Goal: Check status: Check status

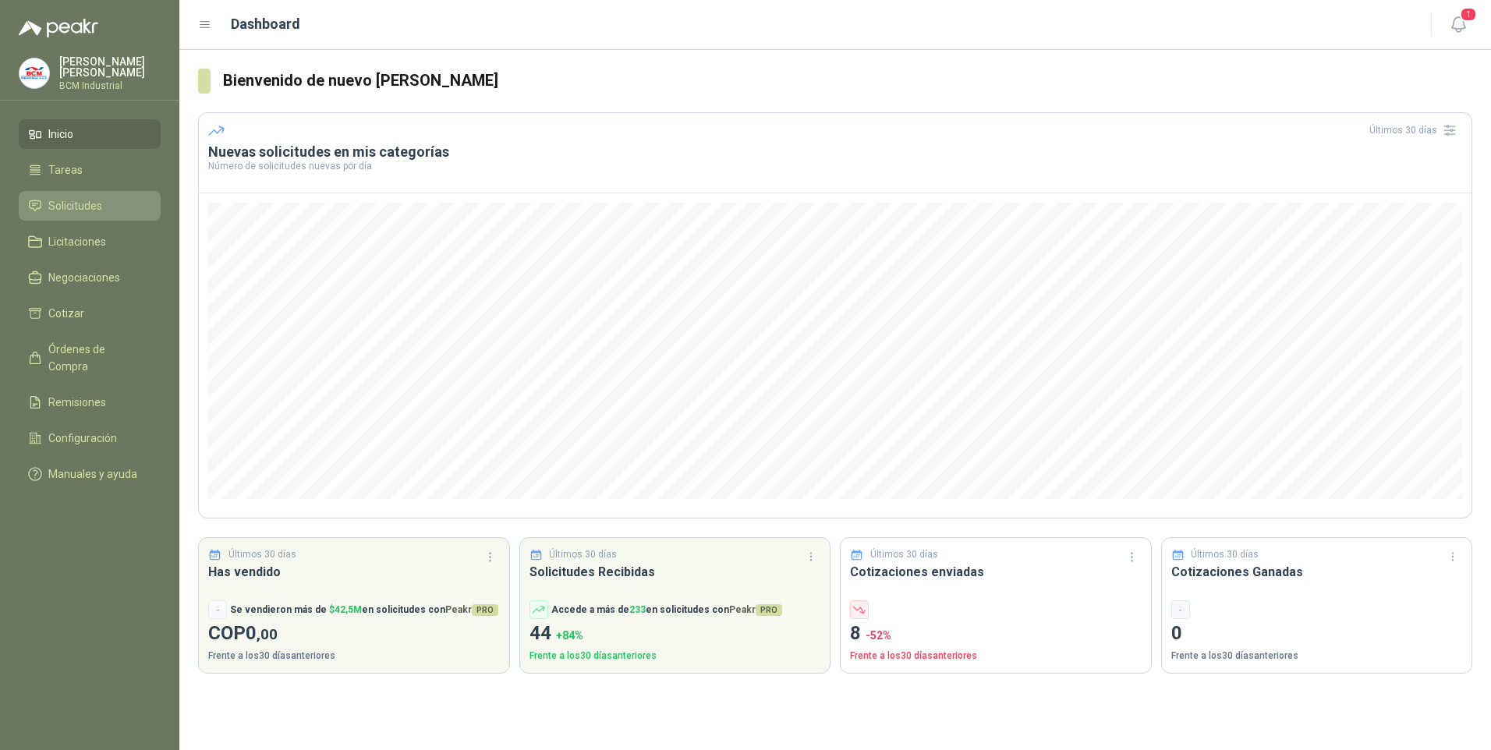
click at [90, 197] on span "Solicitudes" at bounding box center [75, 205] width 54 height 17
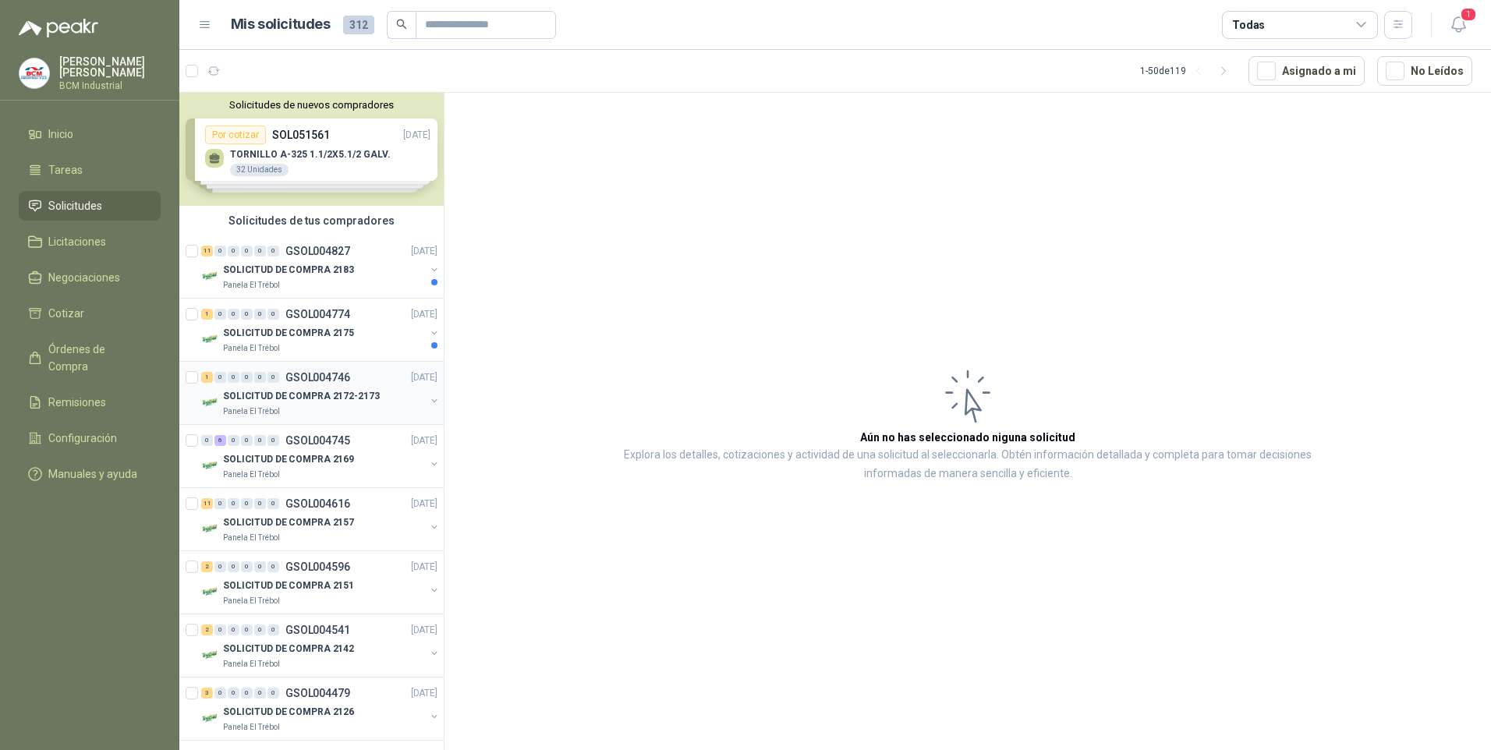
click at [270, 390] on p "SOLICITUD DE COMPRA 2172-2173" at bounding box center [301, 396] width 157 height 15
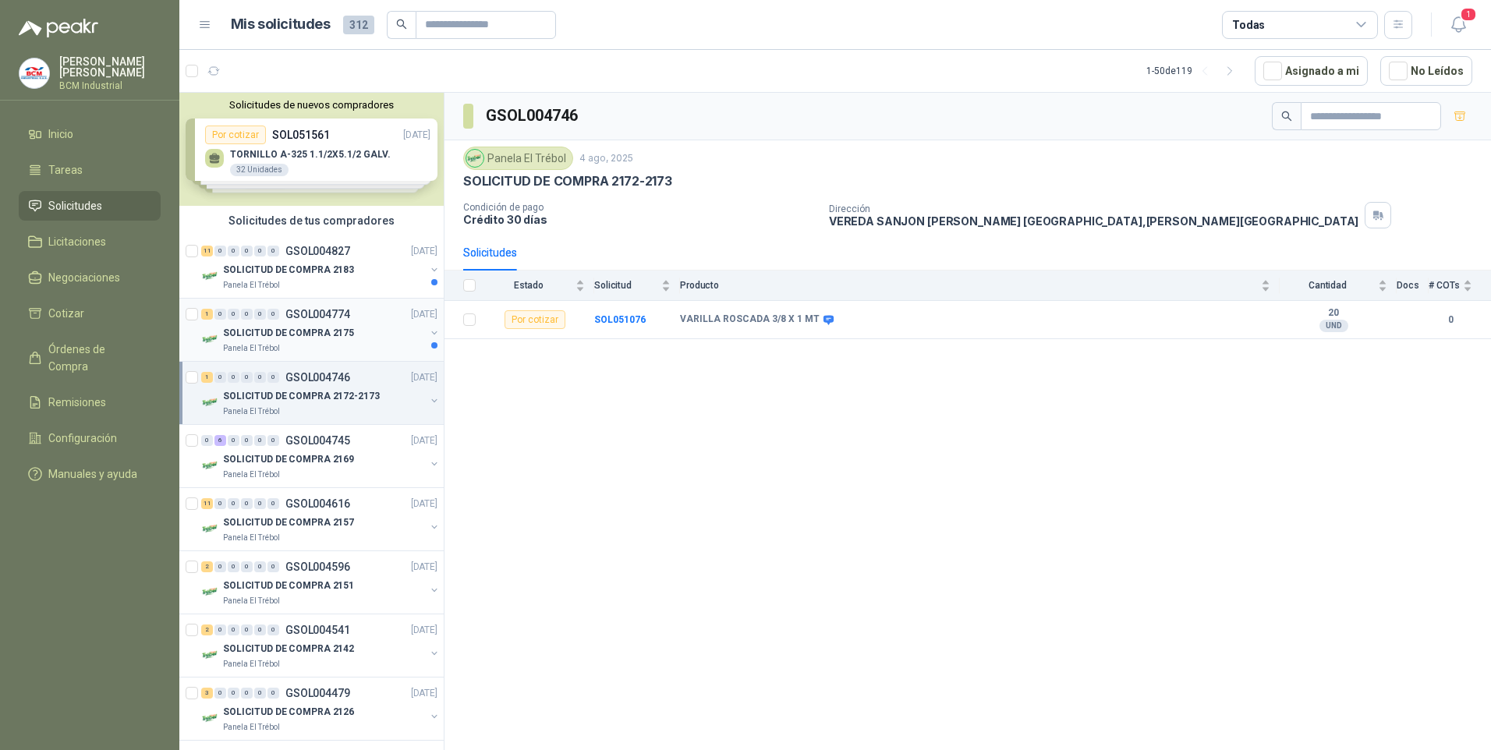
click at [278, 334] on p "SOLICITUD DE COMPRA 2175" at bounding box center [288, 333] width 131 height 15
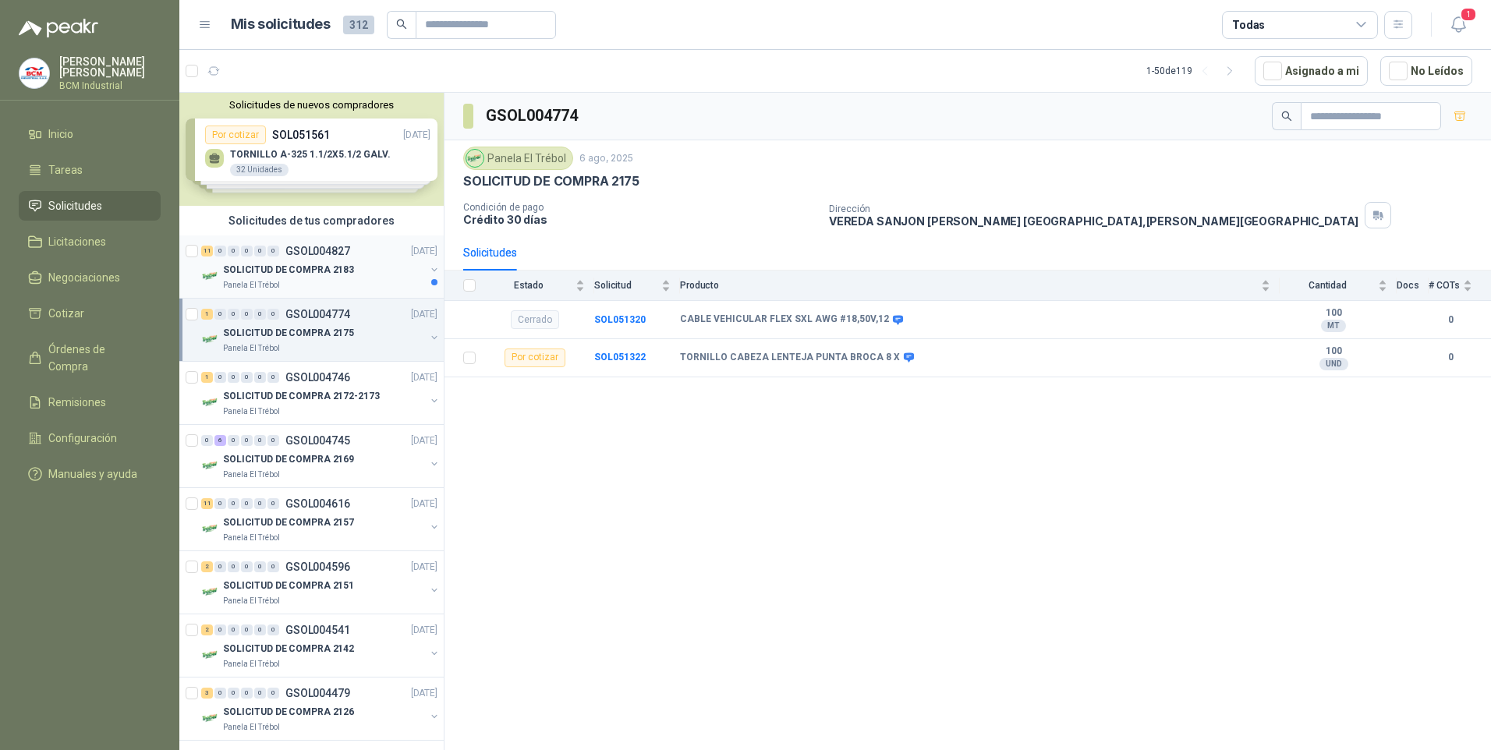
click at [276, 264] on p "SOLICITUD DE COMPRA 2183" at bounding box center [288, 270] width 131 height 15
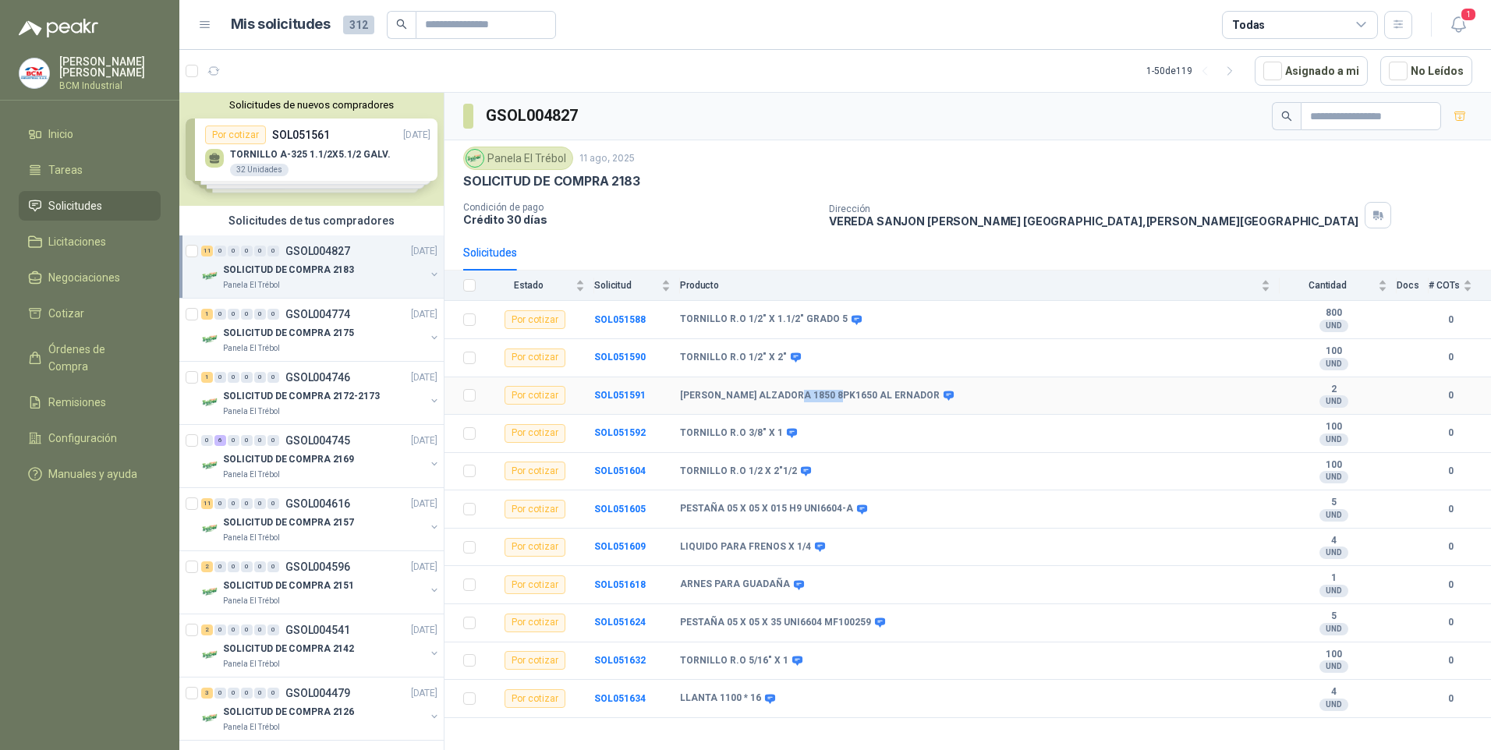
drag, startPoint x: 793, startPoint y: 394, endPoint x: 834, endPoint y: 396, distance: 41.4
click at [834, 396] on b "[PERSON_NAME] ALZADORA 1850 8PK1650 AL ERNADOR" at bounding box center [810, 396] width 260 height 12
copy b "8PK1650"
